Goal: Task Accomplishment & Management: Use online tool/utility

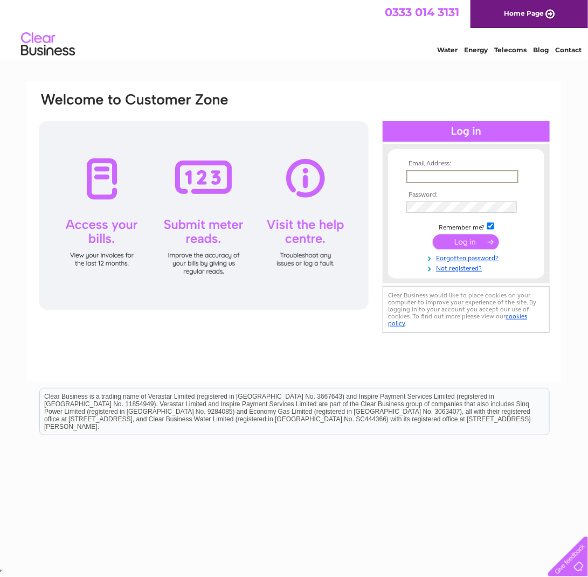
type input "[EMAIL_ADDRESS][DOMAIN_NAME]"
click at [480, 242] on input "submit" at bounding box center [466, 241] width 66 height 15
click at [462, 239] on input "submit" at bounding box center [466, 240] width 66 height 15
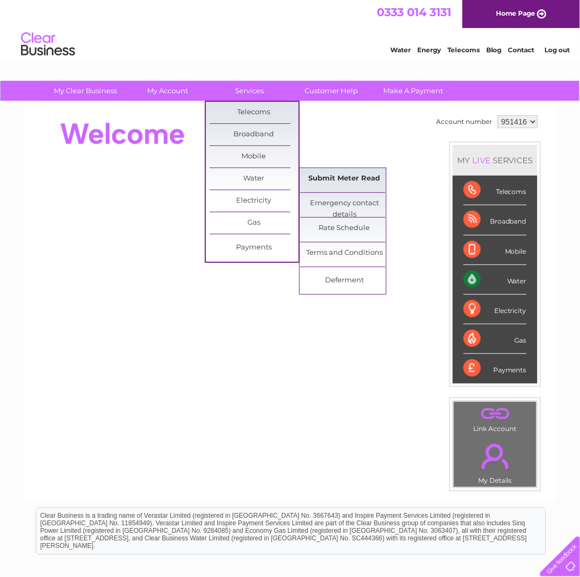
click at [330, 174] on link "Submit Meter Read" at bounding box center [344, 179] width 89 height 22
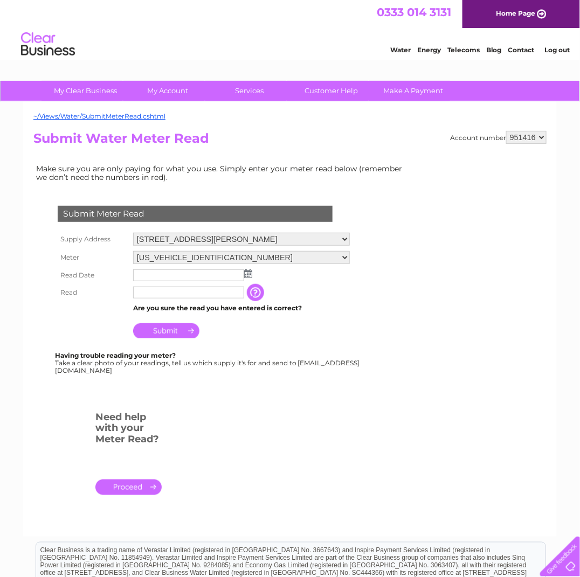
click at [246, 272] on img at bounding box center [248, 274] width 8 height 9
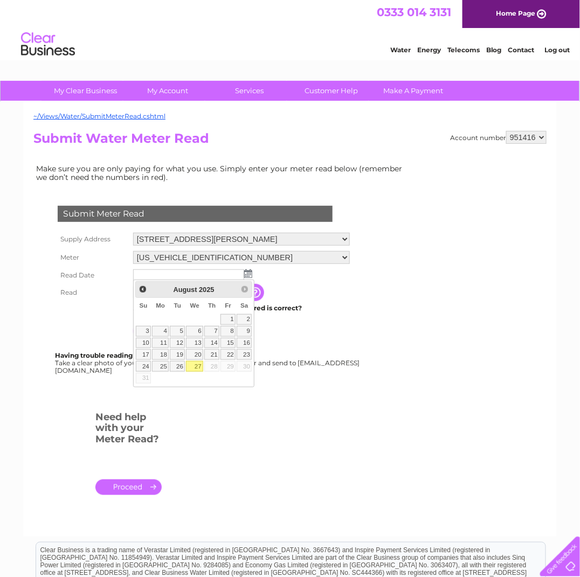
click at [199, 362] on link "27" at bounding box center [194, 366] width 17 height 11
type input "2025/08/27"
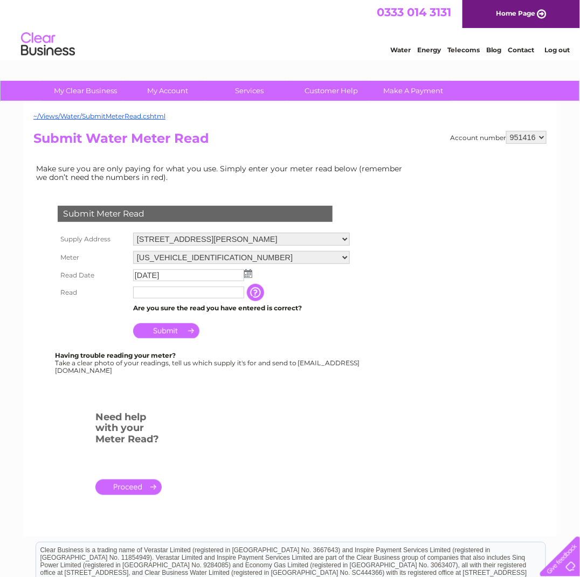
click at [169, 292] on input "text" at bounding box center [188, 293] width 111 height 12
type input "00681"
click at [174, 330] on input "Submit" at bounding box center [166, 331] width 66 height 15
